Goal: Task Accomplishment & Management: Use online tool/utility

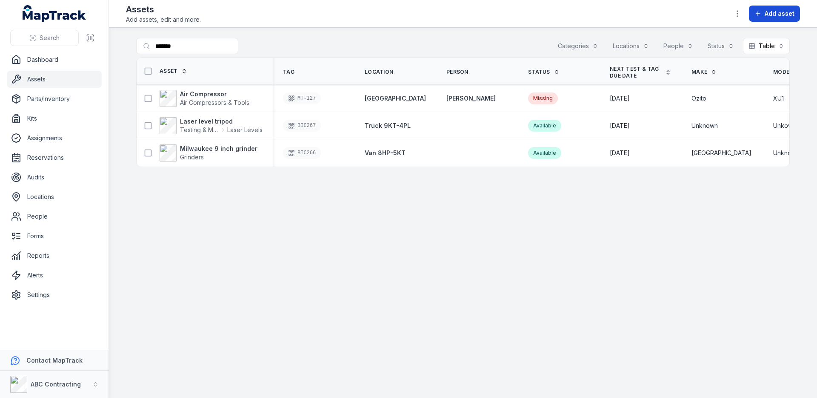
click at [767, 17] on span "Add asset" at bounding box center [780, 13] width 30 height 9
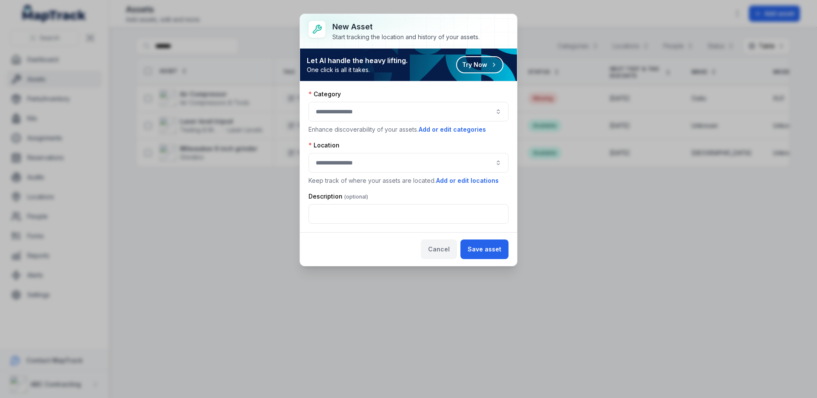
click at [444, 254] on button "Cancel" at bounding box center [439, 249] width 36 height 20
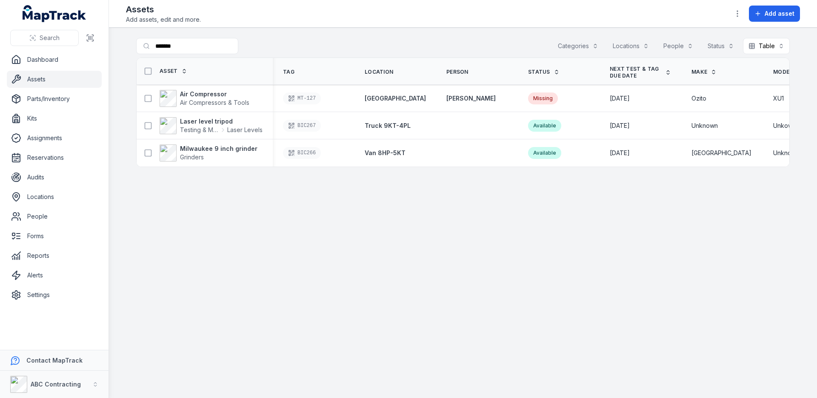
click at [406, 265] on main "Search for assets ******* Categories Locations People Status Table ***** Asset …" at bounding box center [463, 213] width 708 height 370
click at [45, 64] on link "Dashboard" at bounding box center [54, 59] width 95 height 17
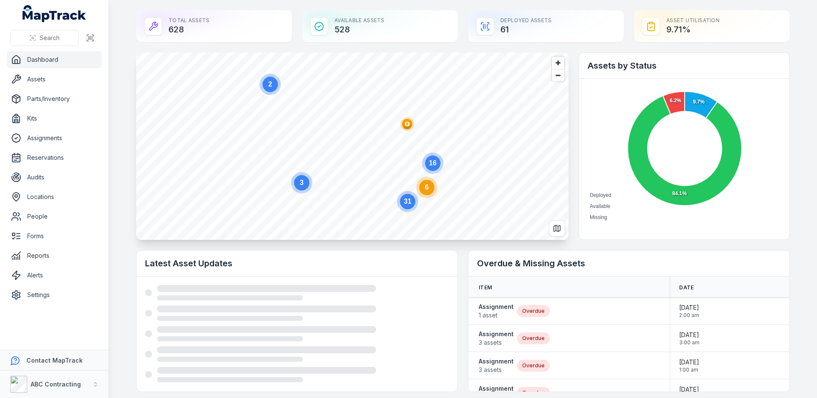
click at [429, 195] on circle at bounding box center [426, 187] width 21 height 21
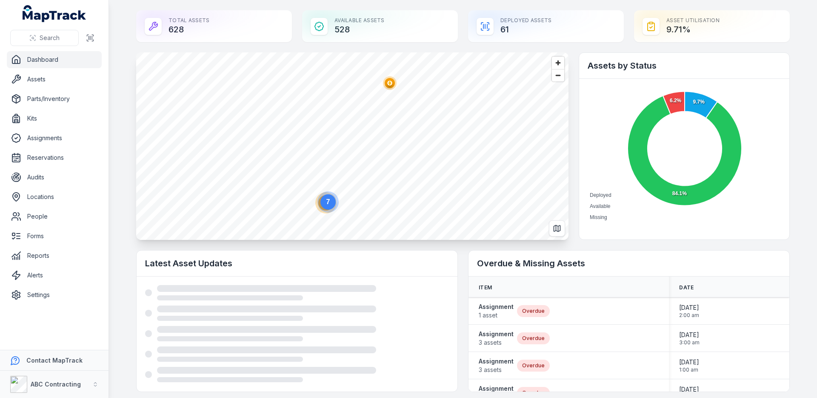
click at [392, 81] on ellipse "button" at bounding box center [390, 83] width 10 height 10
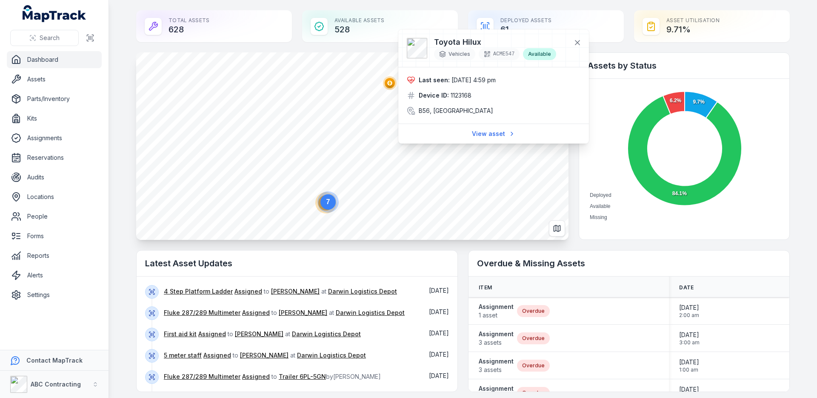
click at [328, 201] on text "7" at bounding box center [328, 201] width 4 height 7
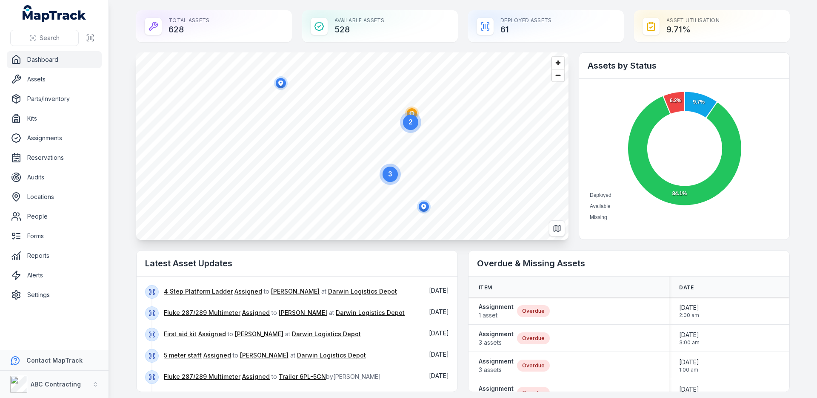
click at [414, 112] on circle at bounding box center [410, 122] width 21 height 21
click at [357, 105] on circle "button" at bounding box center [357, 105] width 2 height 2
